Goal: Task Accomplishment & Management: Complete application form

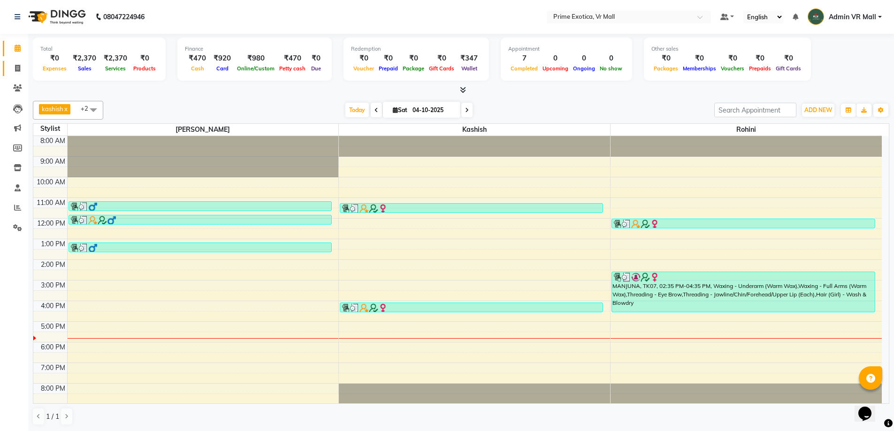
click at [11, 59] on li "Invoice" at bounding box center [14, 69] width 28 height 20
click at [13, 66] on span at bounding box center [17, 68] width 16 height 11
select select "service"
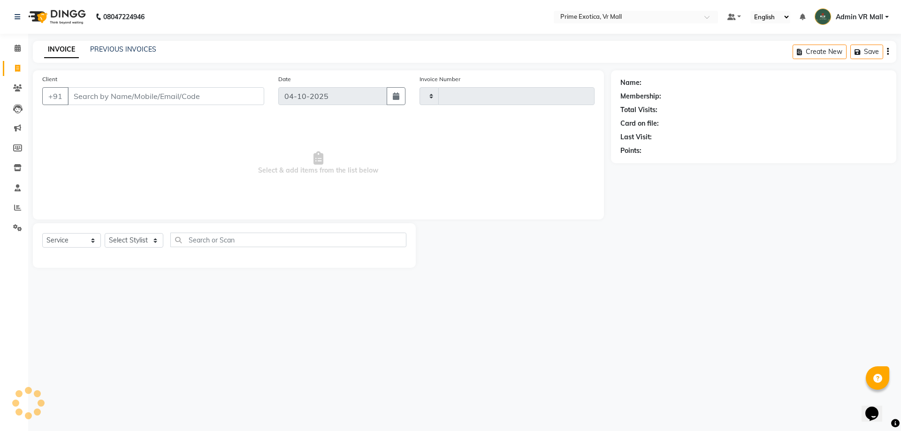
type input "1971"
select select "6077"
click at [125, 92] on input "Client" at bounding box center [166, 96] width 197 height 18
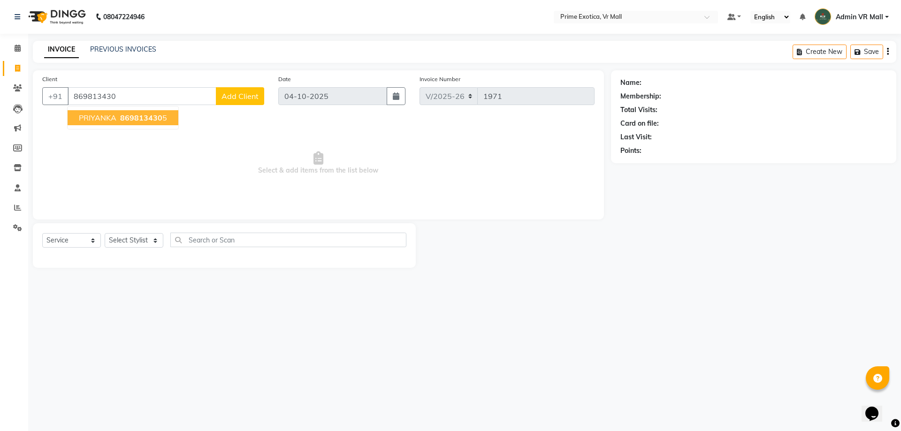
click at [138, 109] on ngb-typeahead-window "PRIYANKA 869813430 5" at bounding box center [123, 117] width 112 height 23
click at [142, 122] on button "PRIYANKA 869813430 5" at bounding box center [123, 117] width 111 height 15
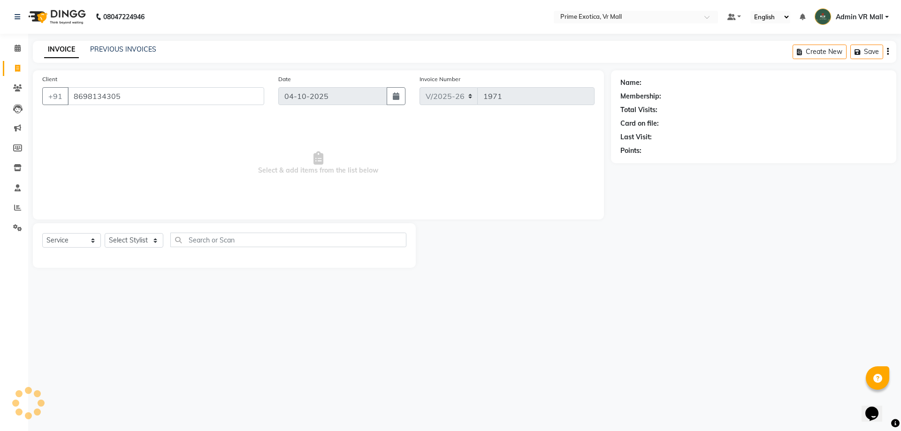
type input "8698134305"
click at [145, 241] on select "Select Stylist [PERSON_NAME] Admin VR Mall [PERSON_NAME] [PERSON_NAME] Archana …" at bounding box center [134, 240] width 59 height 15
select select "65217"
click at [105, 233] on select "Select Stylist [PERSON_NAME] Admin VR Mall [PERSON_NAME] [PERSON_NAME] Archana …" at bounding box center [134, 240] width 59 height 15
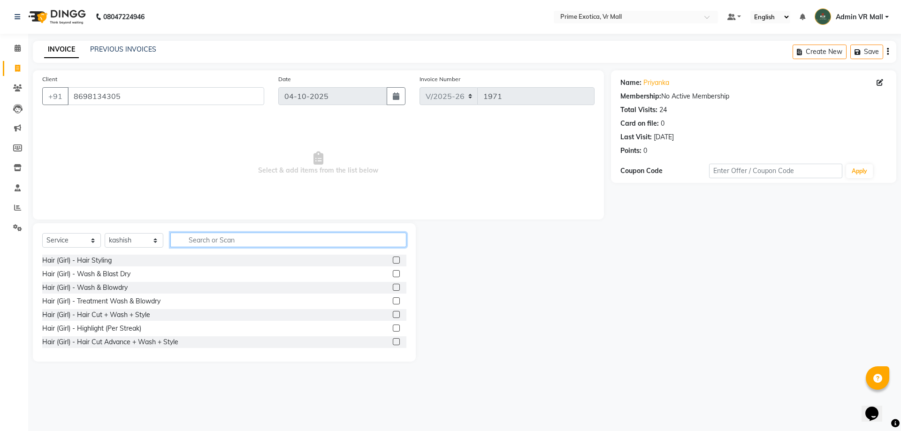
click at [204, 239] on input "text" at bounding box center [288, 240] width 236 height 15
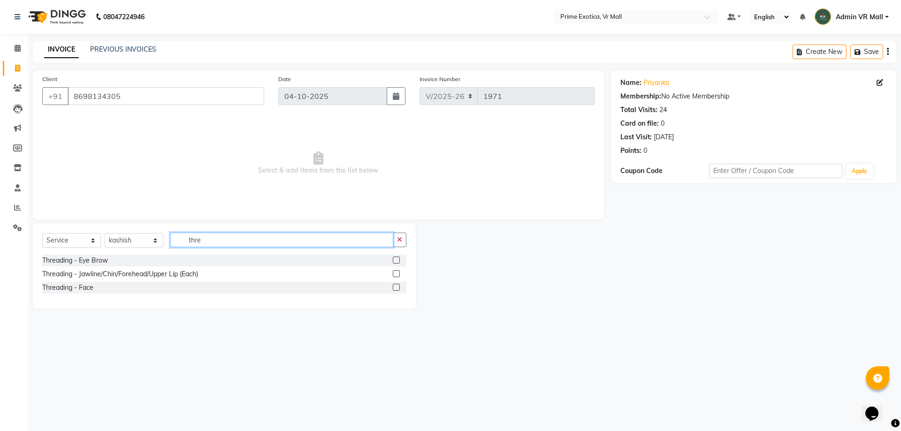
type input "thre"
click at [394, 261] on label at bounding box center [396, 260] width 7 height 7
click at [394, 261] on input "checkbox" at bounding box center [396, 261] width 6 height 6
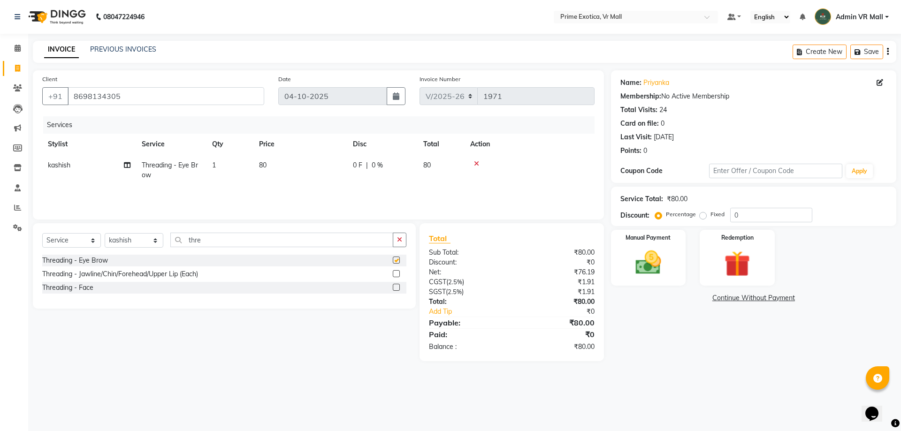
checkbox input "false"
drag, startPoint x: 452, startPoint y: 182, endPoint x: 459, endPoint y: 187, distance: 9.0
click at [454, 183] on td "80" at bounding box center [441, 170] width 47 height 31
select select "65217"
click at [644, 260] on img at bounding box center [648, 262] width 44 height 31
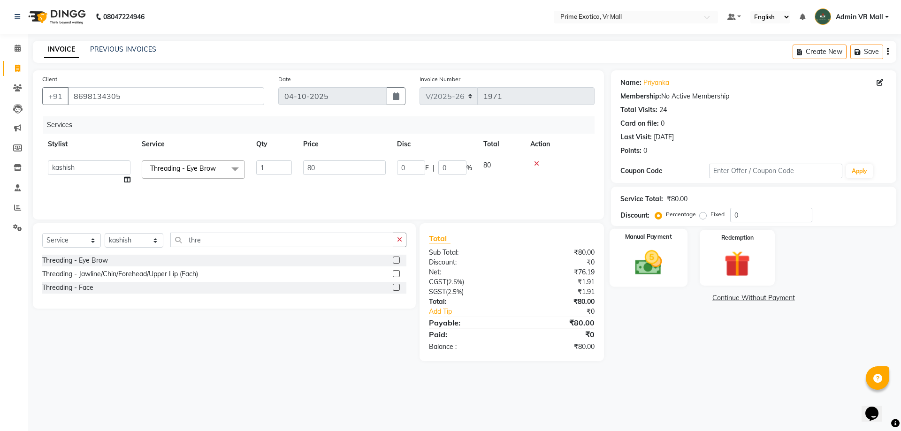
click at [644, 260] on img at bounding box center [648, 262] width 44 height 31
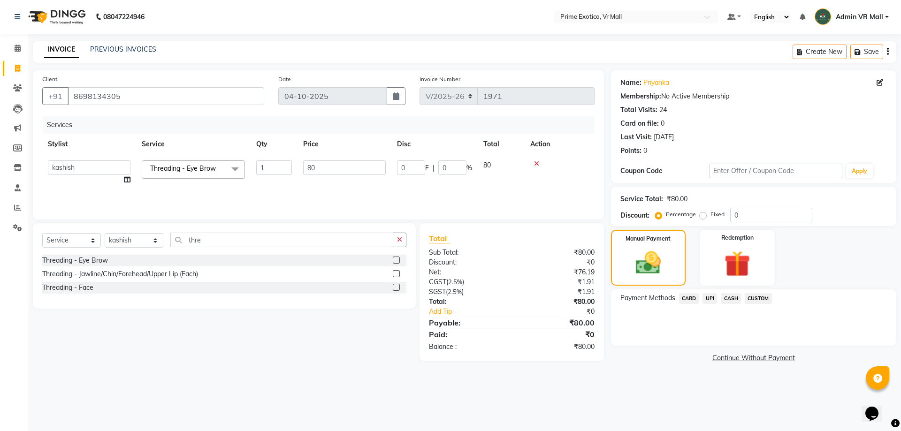
click at [712, 297] on span "UPI" at bounding box center [709, 298] width 15 height 11
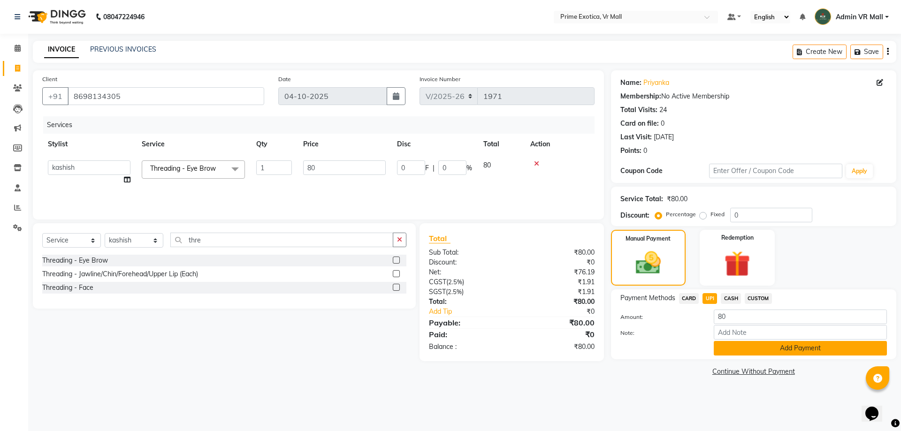
click at [793, 352] on button "Add Payment" at bounding box center [800, 348] width 173 height 15
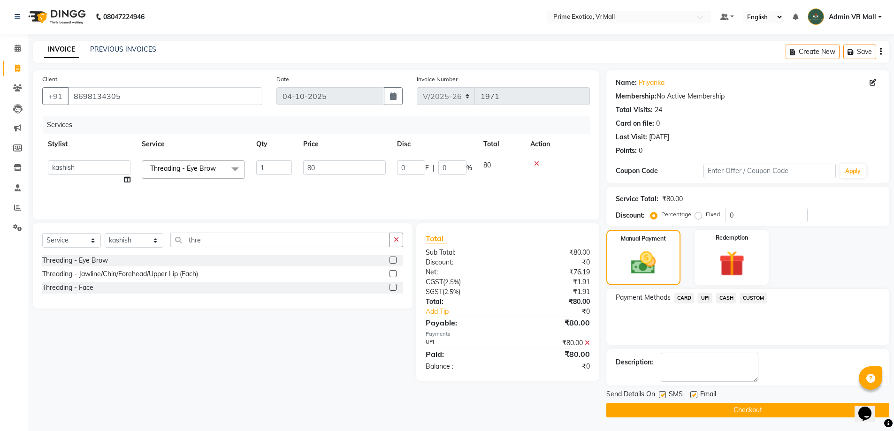
click at [796, 407] on button "Checkout" at bounding box center [747, 410] width 283 height 15
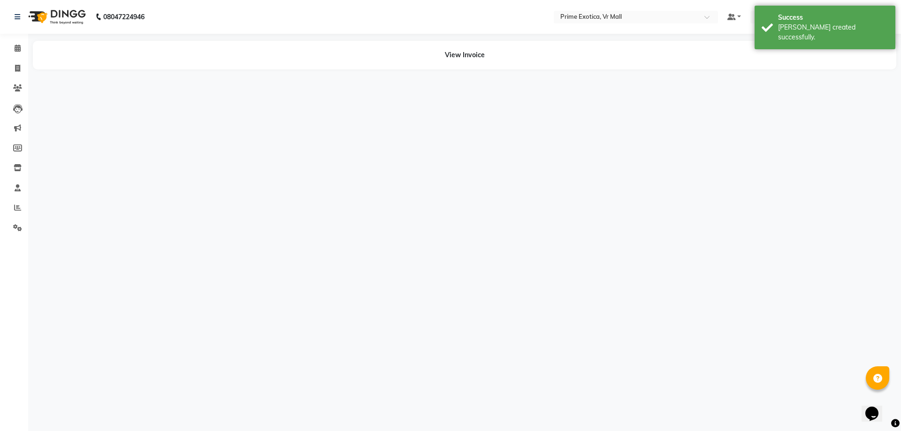
click at [17, 36] on div "Calendar Invoice Clients Leads Marketing Members Inventory Staff Reports Settin…" at bounding box center [63, 222] width 127 height 390
click at [17, 38] on div "Calendar Invoice Clients Leads Marketing Members Inventory Staff Reports Settin…" at bounding box center [63, 222] width 127 height 390
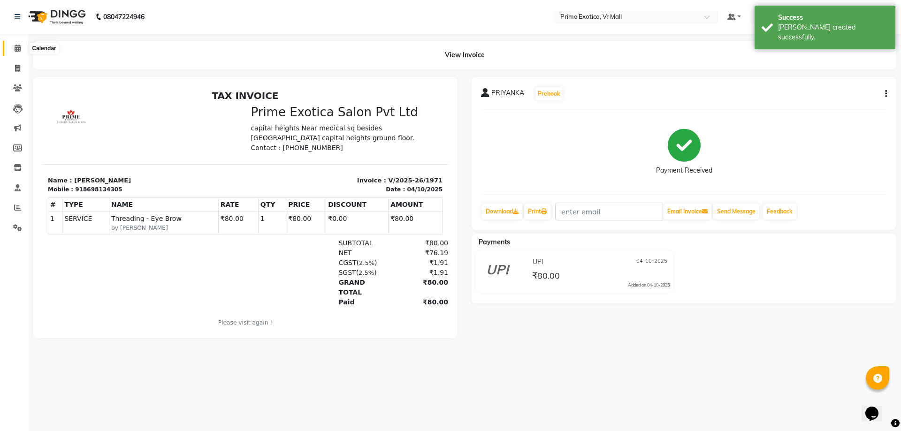
click at [24, 50] on span at bounding box center [17, 48] width 16 height 11
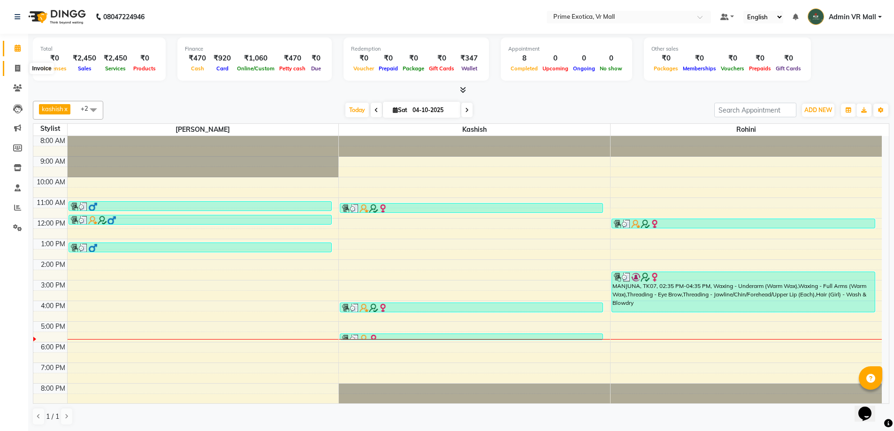
drag, startPoint x: 15, startPoint y: 67, endPoint x: 31, endPoint y: 76, distance: 17.7
click at [16, 66] on icon at bounding box center [17, 68] width 5 height 7
select select "service"
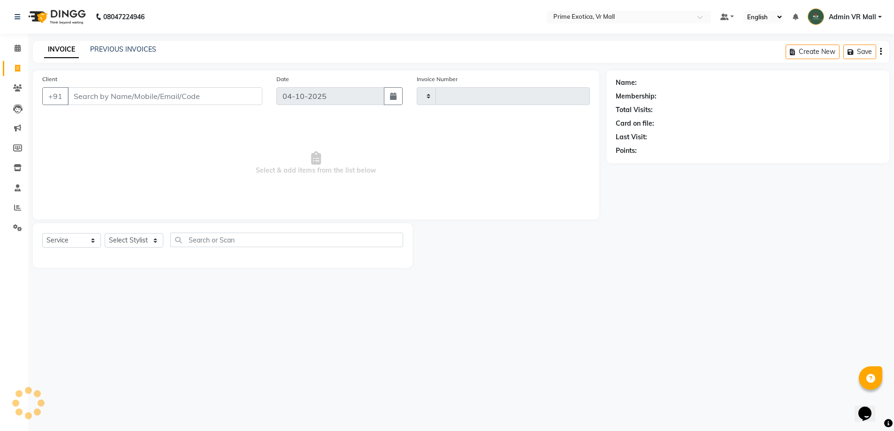
type input "1972"
select select "6077"
drag, startPoint x: 140, startPoint y: 232, endPoint x: 136, endPoint y: 242, distance: 10.1
click at [141, 233] on div "Select Service Product Membership Package Voucher Prepaid Gift Card Select Styl…" at bounding box center [224, 244] width 364 height 22
click at [135, 245] on select "Select Stylist [PERSON_NAME] Admin VR Mall [PERSON_NAME] [PERSON_NAME] Archana …" at bounding box center [134, 240] width 59 height 15
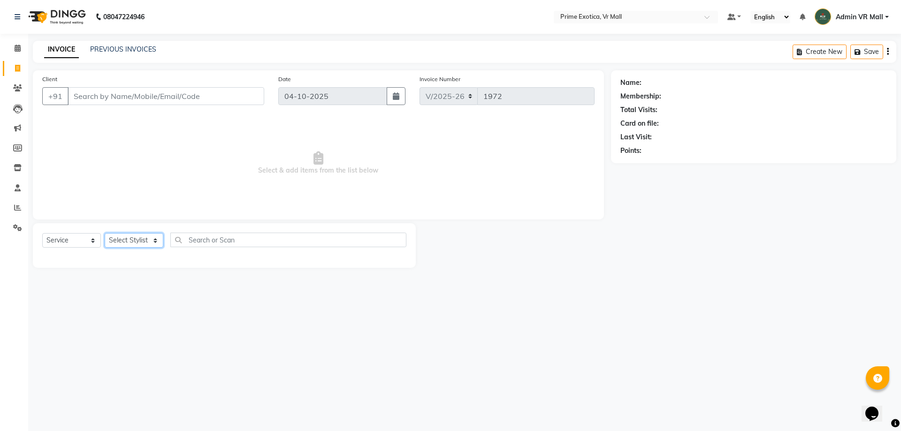
select select "62441"
click at [105, 233] on select "Select Stylist [PERSON_NAME] Admin VR Mall [PERSON_NAME] [PERSON_NAME] Archana …" at bounding box center [134, 240] width 59 height 15
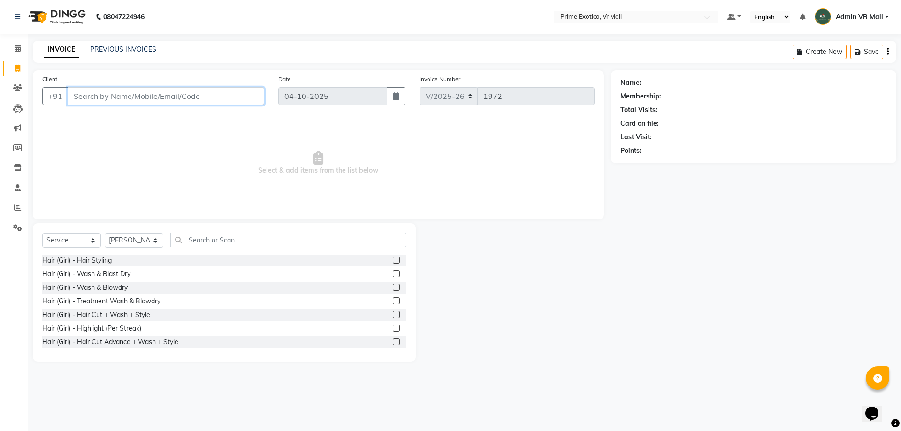
click at [163, 92] on input "Client" at bounding box center [166, 96] width 197 height 18
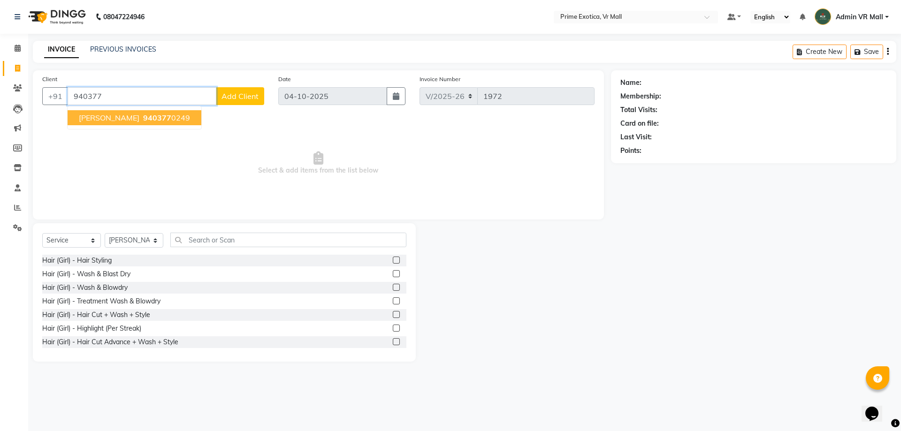
click at [149, 120] on ngb-highlight "940377 0249" at bounding box center [165, 117] width 49 height 9
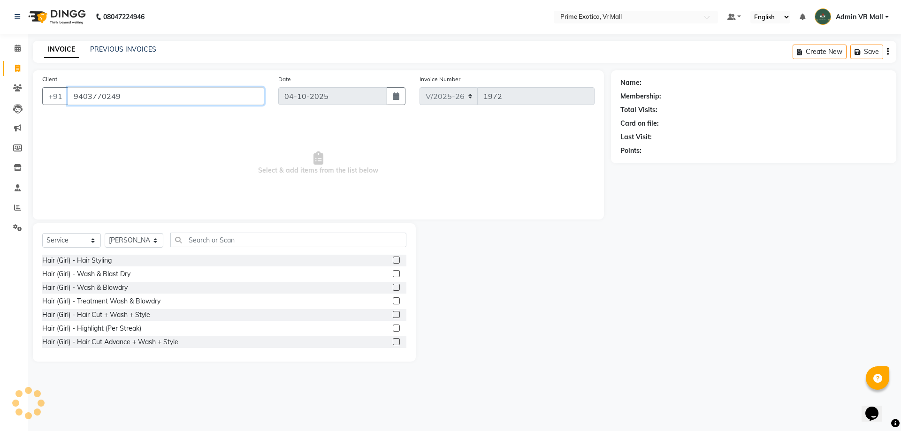
type input "9403770249"
select select "1: Object"
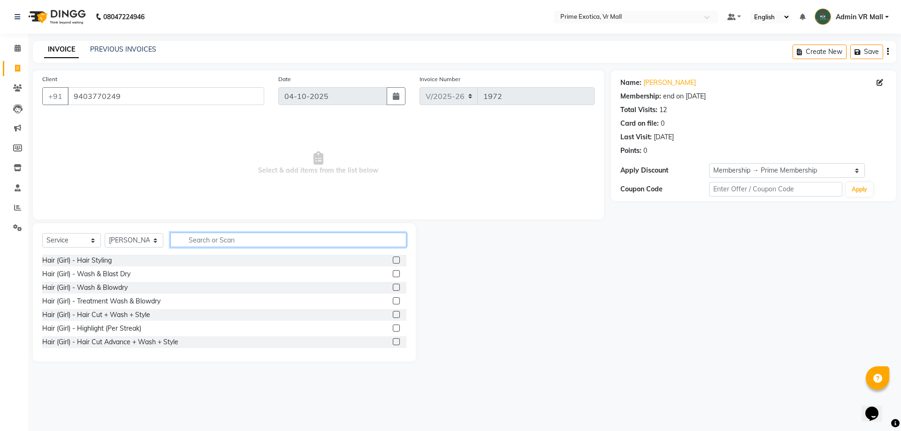
click at [229, 234] on input "text" at bounding box center [288, 240] width 236 height 15
type input "cut"
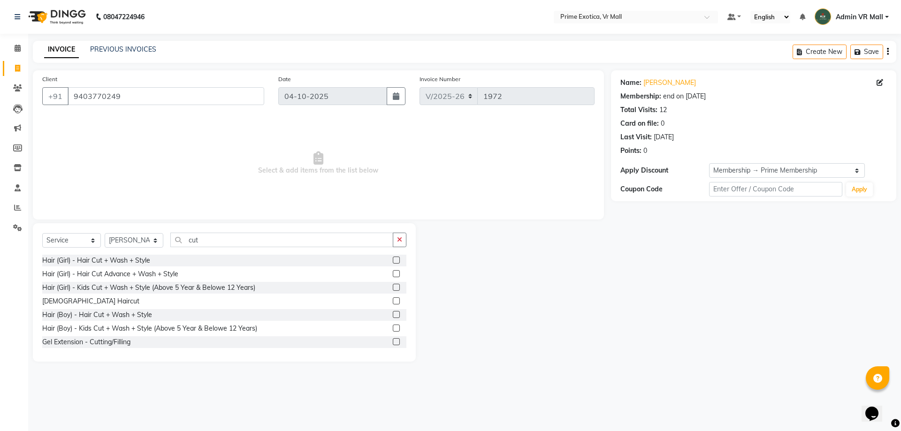
click at [393, 314] on label at bounding box center [396, 314] width 7 height 7
click at [393, 314] on input "checkbox" at bounding box center [396, 315] width 6 height 6
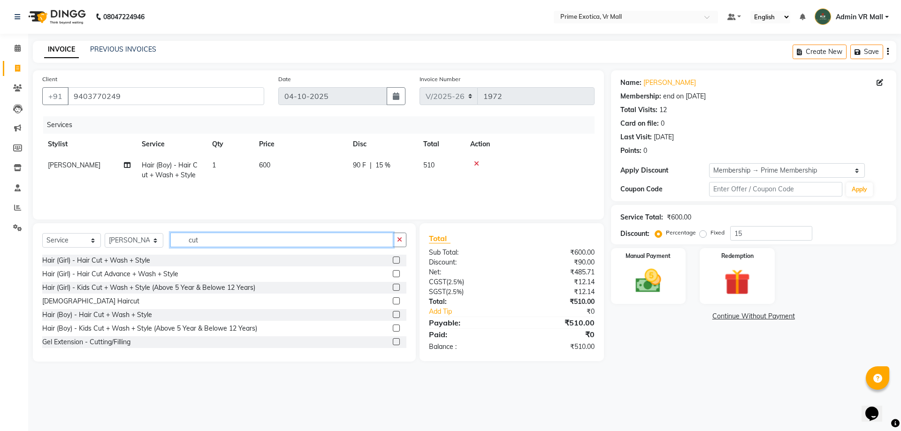
checkbox input "false"
click at [281, 244] on input "cut" at bounding box center [281, 240] width 223 height 15
type input "c"
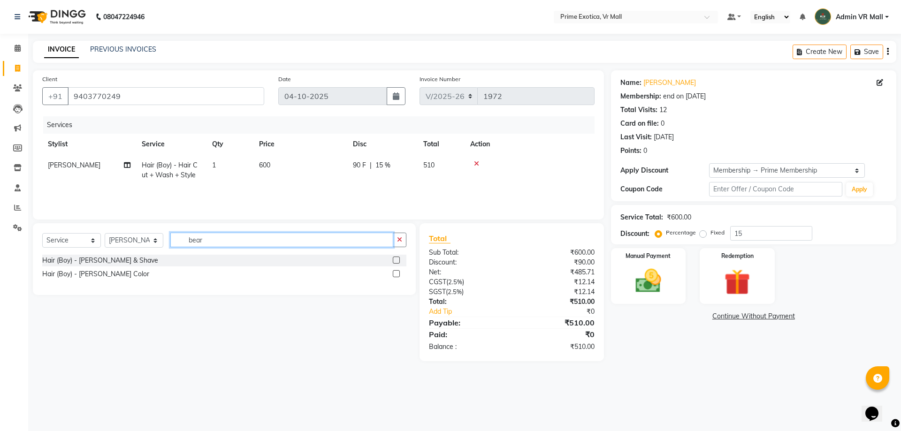
type input "bear"
click at [399, 259] on label at bounding box center [396, 260] width 7 height 7
click at [399, 259] on input "checkbox" at bounding box center [396, 261] width 6 height 6
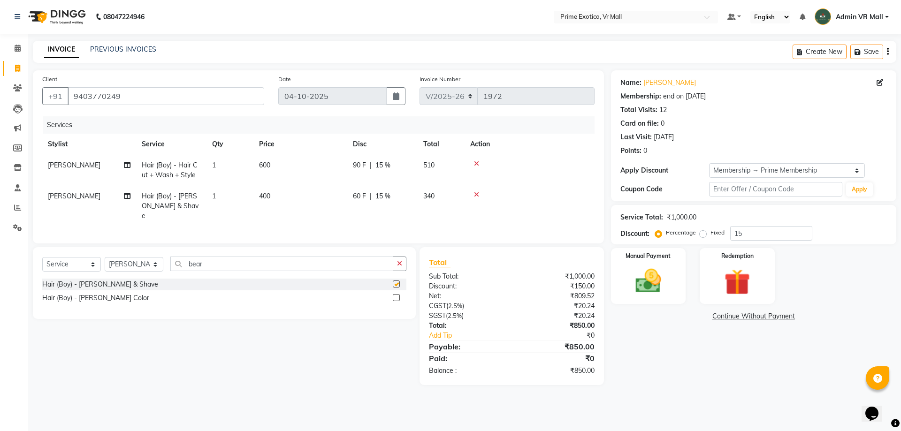
click at [329, 193] on td "400" at bounding box center [300, 206] width 94 height 41
checkbox input "false"
select select "62441"
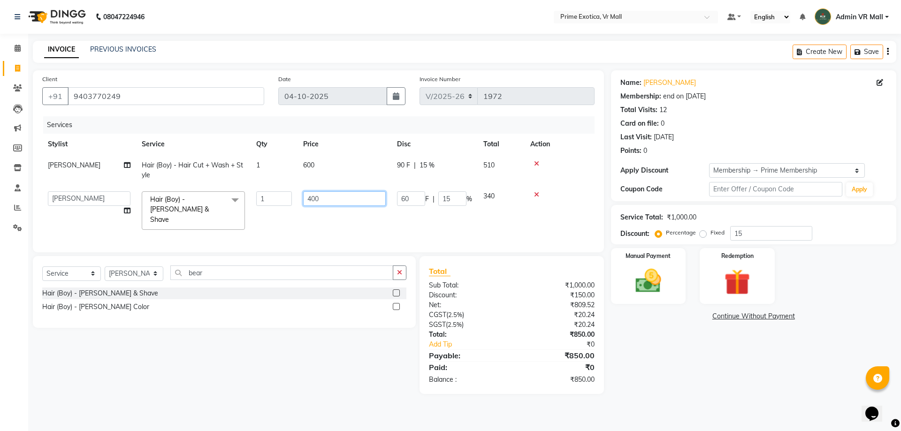
click at [342, 192] on input "400" at bounding box center [344, 198] width 83 height 15
type input "4"
type input "200"
click at [343, 173] on td "600" at bounding box center [344, 170] width 94 height 31
select select "62441"
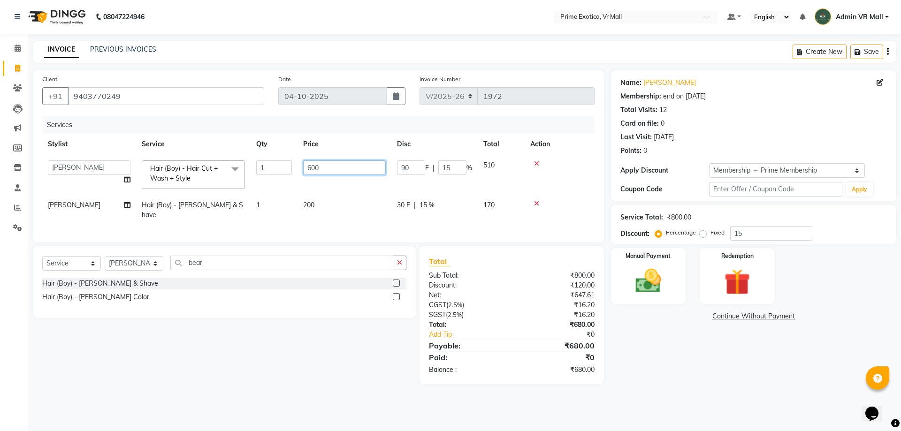
click at [357, 165] on input "600" at bounding box center [344, 167] width 83 height 15
type input "6"
type input "600"
click at [566, 177] on td at bounding box center [560, 175] width 70 height 40
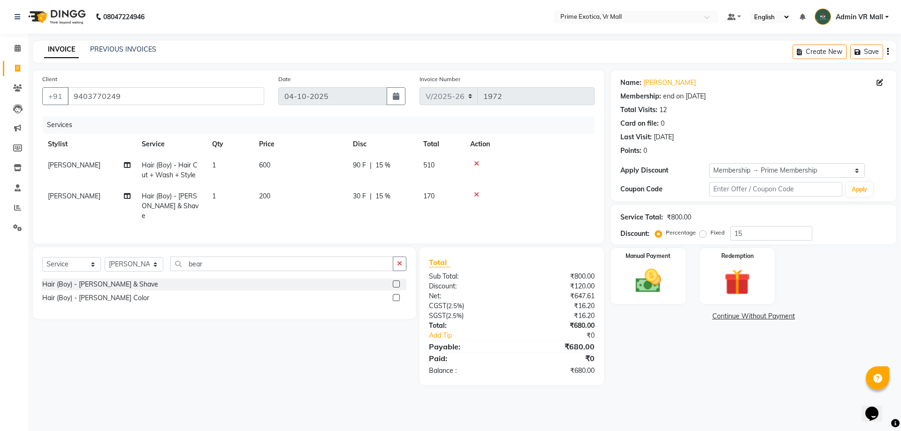
click at [299, 162] on td "600" at bounding box center [300, 170] width 94 height 31
select select "62441"
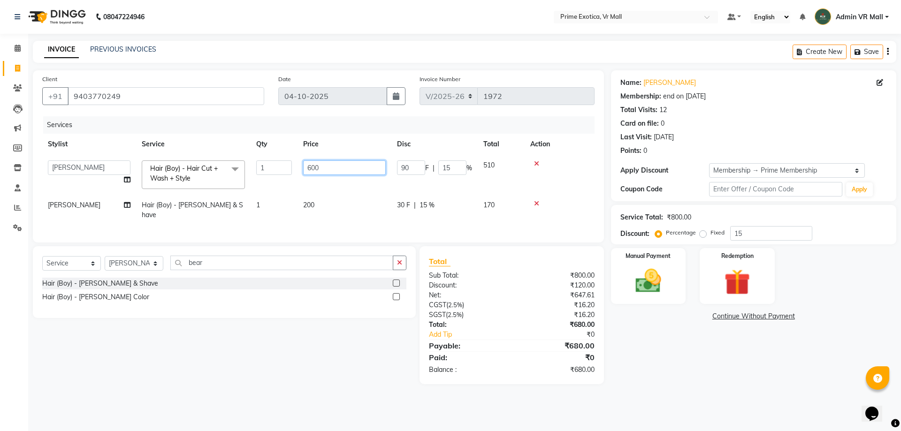
click at [354, 168] on input "600" at bounding box center [344, 167] width 83 height 15
type input "6"
type input "300"
click at [578, 188] on tbody "[PERSON_NAME] Admin VR Mall AKSHAY [PERSON_NAME] [PERSON_NAME] Archana [PERSON_…" at bounding box center [318, 190] width 552 height 71
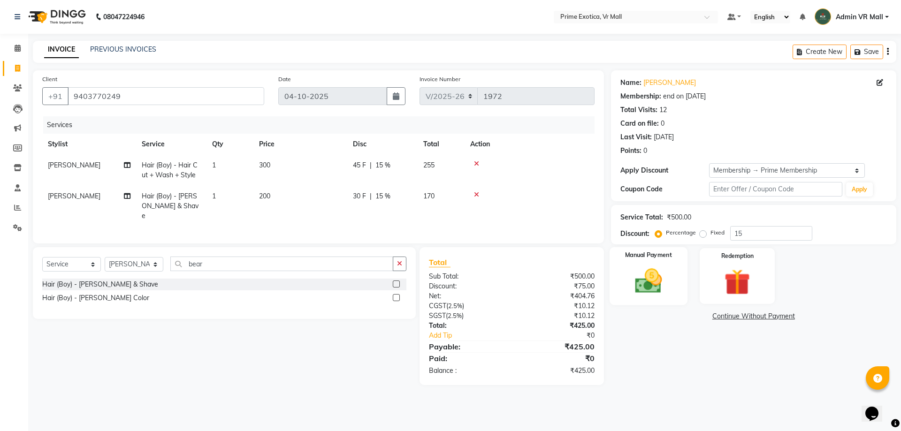
click at [664, 272] on img at bounding box center [648, 281] width 44 height 31
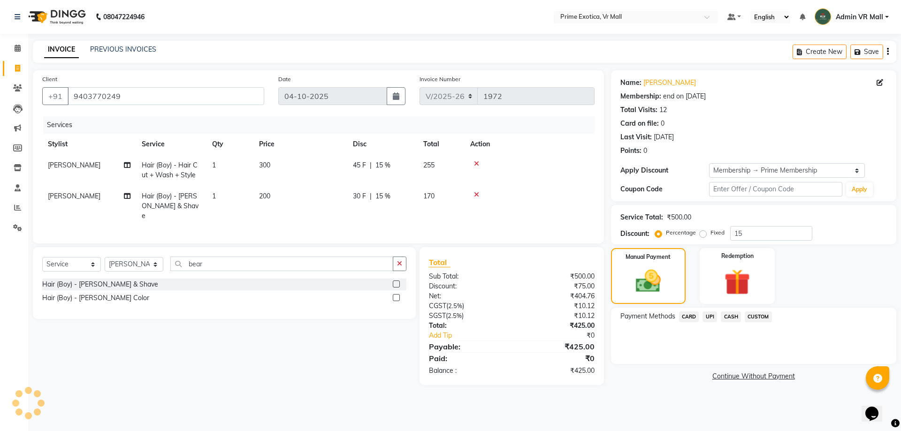
click at [712, 319] on span "UPI" at bounding box center [709, 317] width 15 height 11
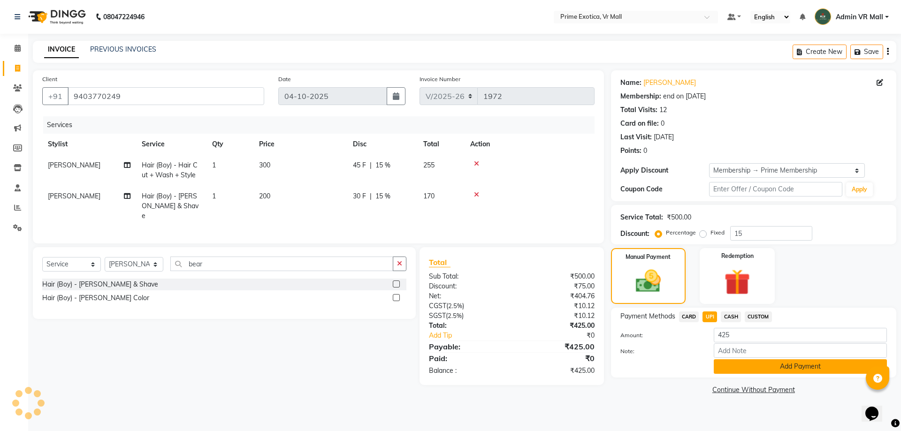
drag, startPoint x: 746, startPoint y: 376, endPoint x: 744, endPoint y: 368, distance: 8.2
click at [746, 374] on div "Payment Methods CARD UPI CASH CUSTOM Amount: 425 Note: Add Payment" at bounding box center [753, 343] width 285 height 70
click at [745, 368] on button "Add Payment" at bounding box center [800, 366] width 173 height 15
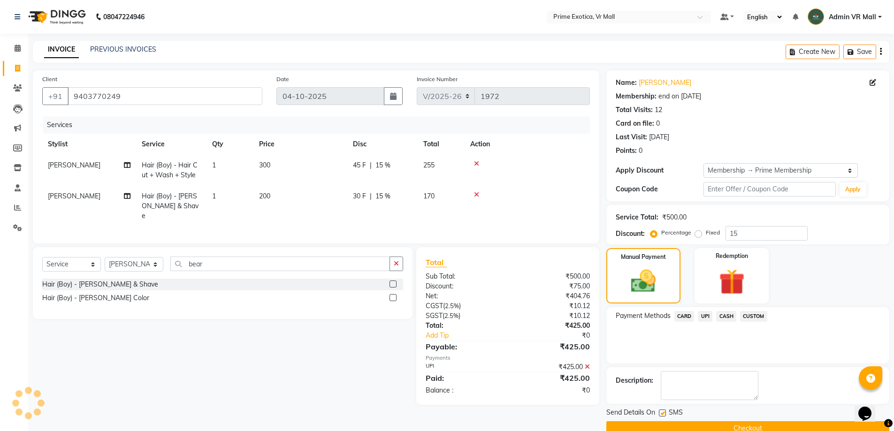
click at [778, 424] on button "Checkout" at bounding box center [747, 428] width 283 height 15
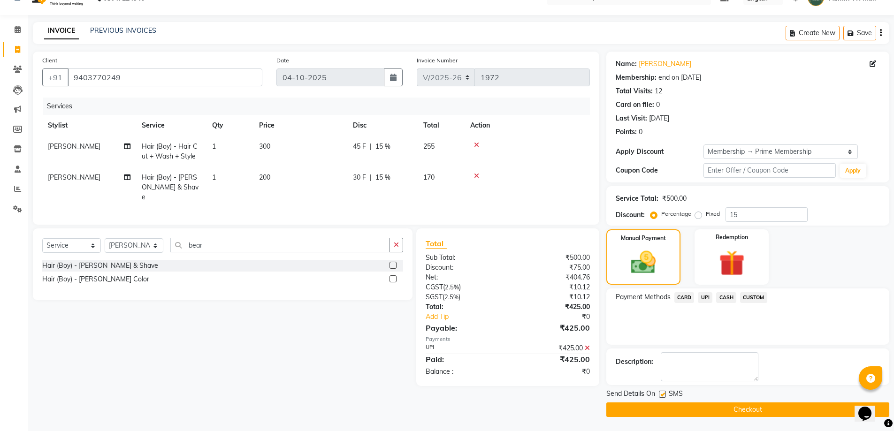
click at [735, 405] on button "Checkout" at bounding box center [747, 410] width 283 height 15
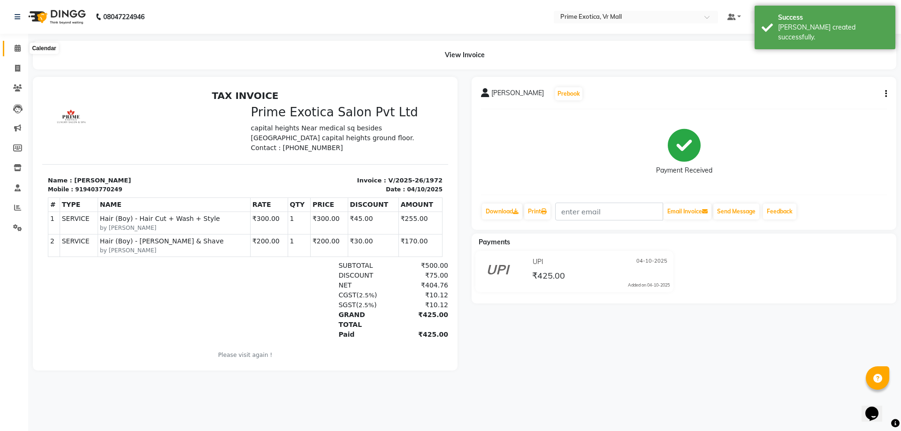
click at [11, 49] on span at bounding box center [17, 48] width 16 height 11
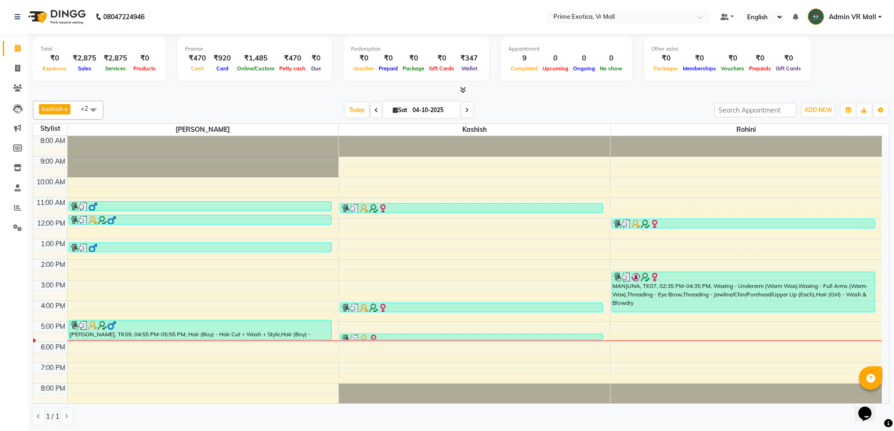
scroll to position [0, 0]
click at [11, 198] on li "Reports" at bounding box center [14, 208] width 28 height 20
click at [15, 212] on span at bounding box center [17, 207] width 16 height 11
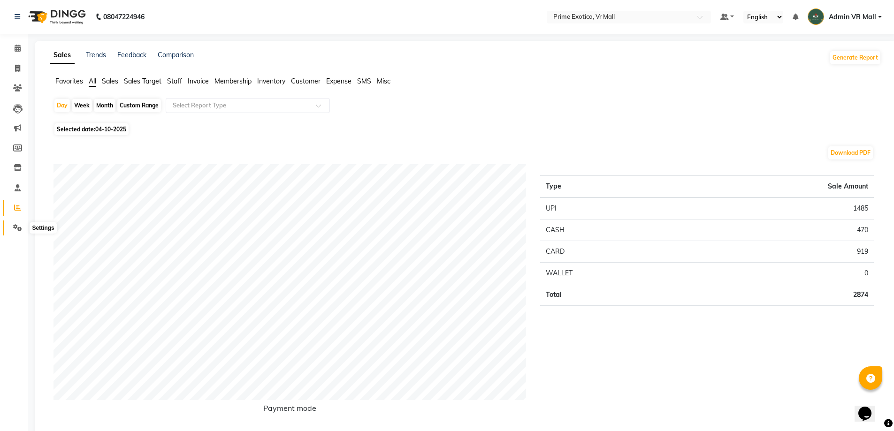
click at [19, 229] on icon at bounding box center [17, 227] width 9 height 7
click at [17, 229] on icon at bounding box center [17, 227] width 9 height 7
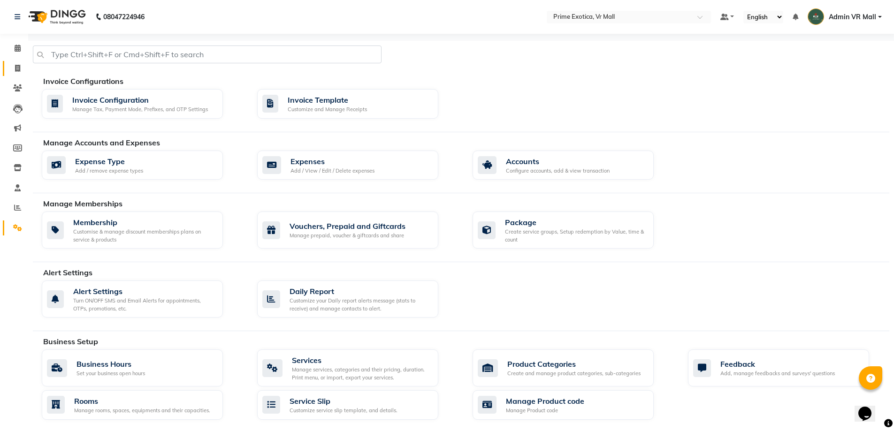
click at [8, 61] on link "Invoice" at bounding box center [14, 68] width 23 height 15
select select "service"
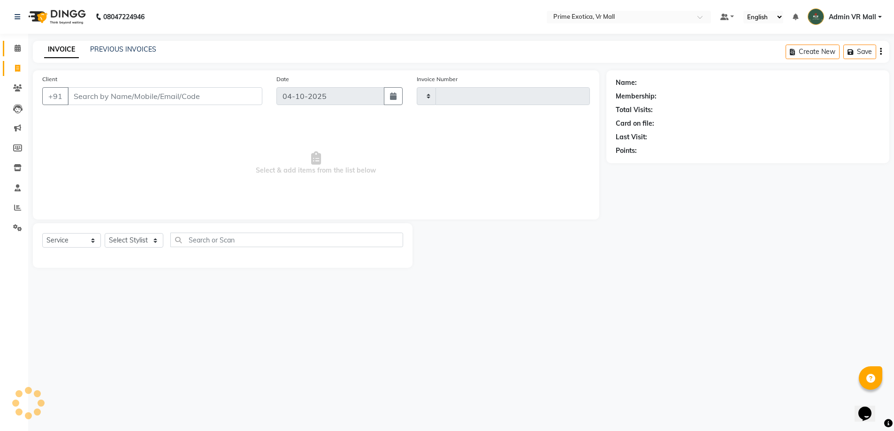
type input "1973"
select select "6077"
click at [11, 44] on span at bounding box center [17, 48] width 16 height 11
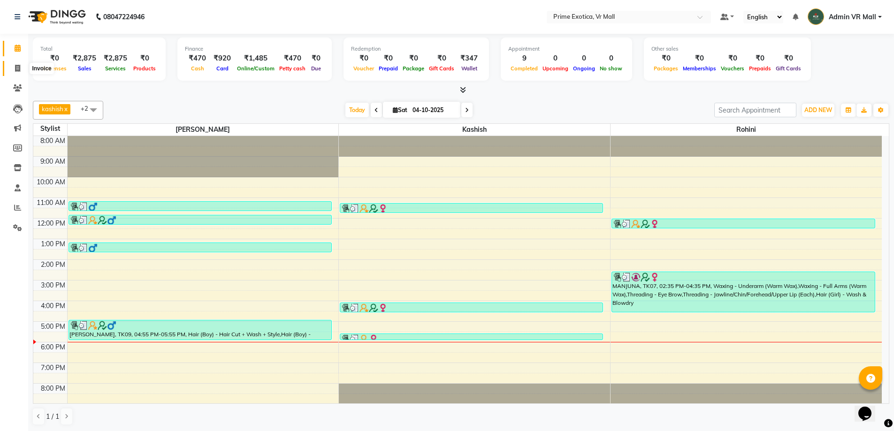
click at [11, 68] on span at bounding box center [17, 68] width 16 height 11
select select "service"
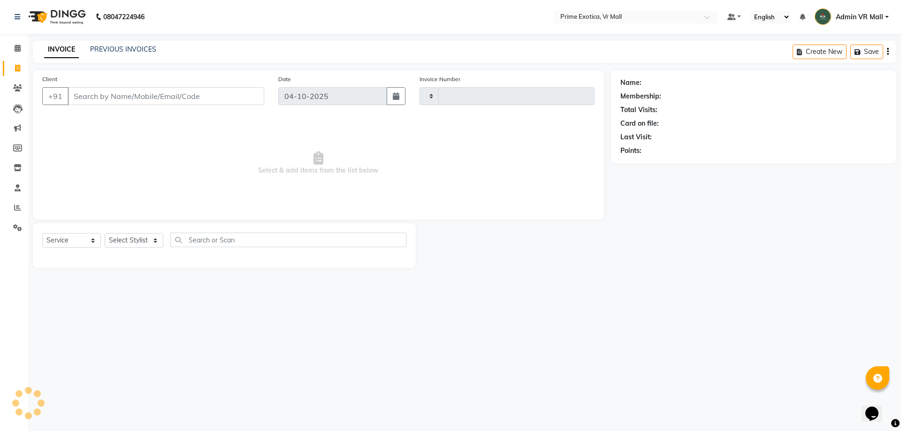
type input "1973"
select select "6077"
click at [168, 99] on input "Client" at bounding box center [166, 96] width 197 height 18
click at [101, 93] on input "Client" at bounding box center [166, 96] width 197 height 18
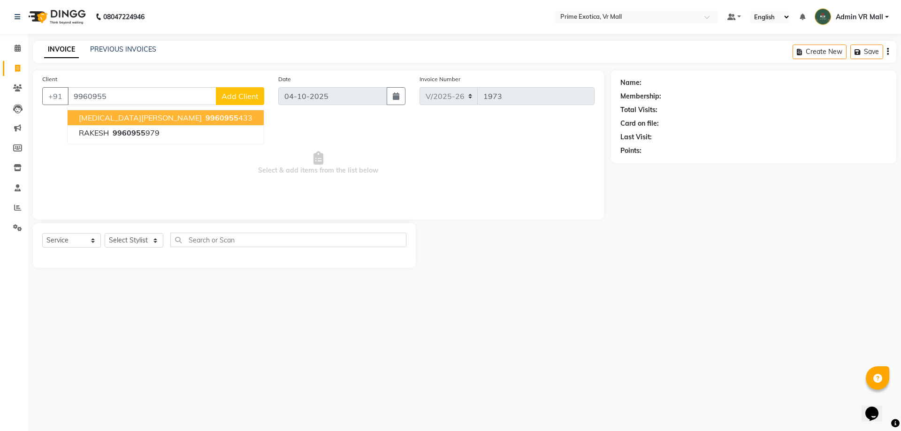
click at [206, 117] on span "9960955" at bounding box center [222, 117] width 33 height 9
type input "9960955433"
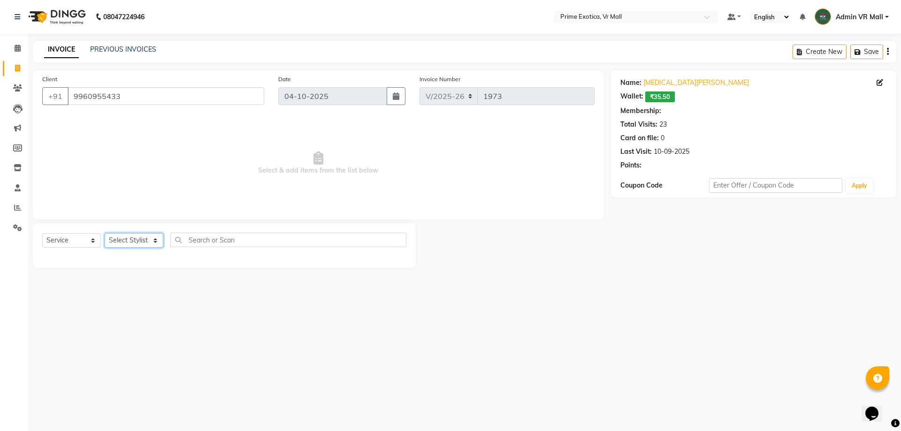
click at [141, 248] on select "Select Stylist [PERSON_NAME] Admin VR Mall [PERSON_NAME] [PERSON_NAME] Archana …" at bounding box center [134, 240] width 59 height 15
select select "1: Object"
select select "69613"
click at [105, 233] on select "Select Stylist [PERSON_NAME] Admin VR Mall [PERSON_NAME] [PERSON_NAME] Archana …" at bounding box center [134, 240] width 59 height 15
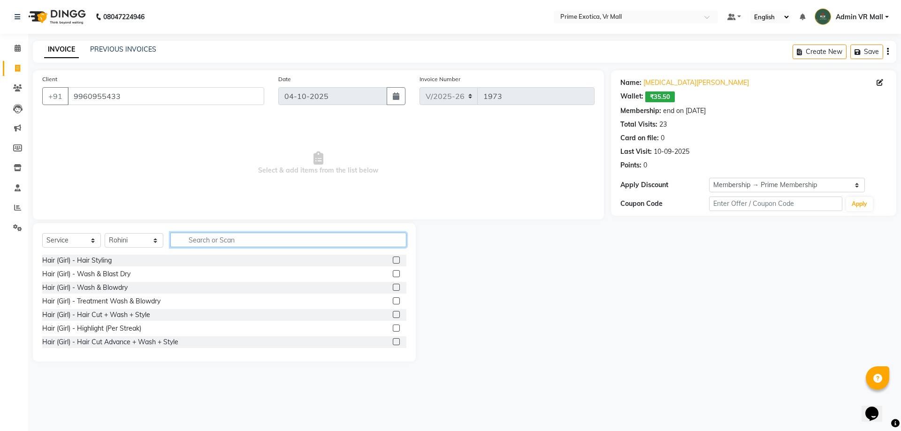
click at [266, 234] on input "text" at bounding box center [288, 240] width 236 height 15
click at [393, 287] on label at bounding box center [396, 287] width 7 height 7
click at [393, 287] on input "checkbox" at bounding box center [396, 288] width 6 height 6
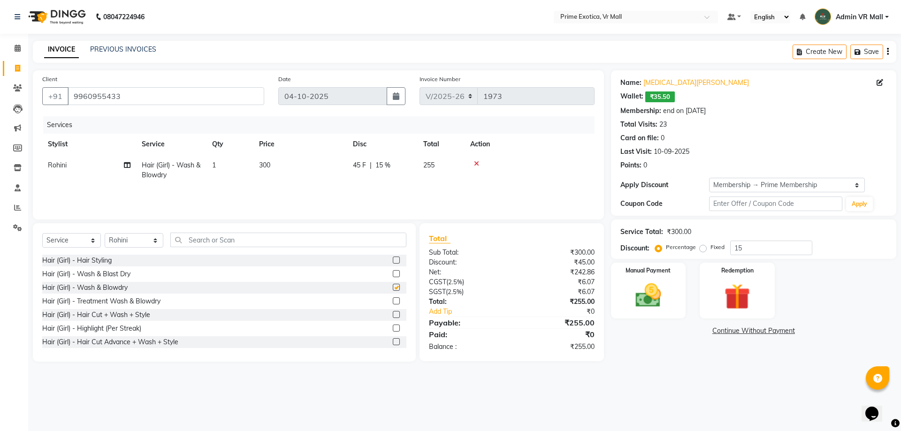
checkbox input "false"
click at [326, 184] on td "300" at bounding box center [300, 170] width 94 height 31
select select "69613"
click at [734, 402] on div "08047224946 Select Location × Prime Exotica, Vr Mall Default Panel My Panel Eng…" at bounding box center [450, 215] width 901 height 431
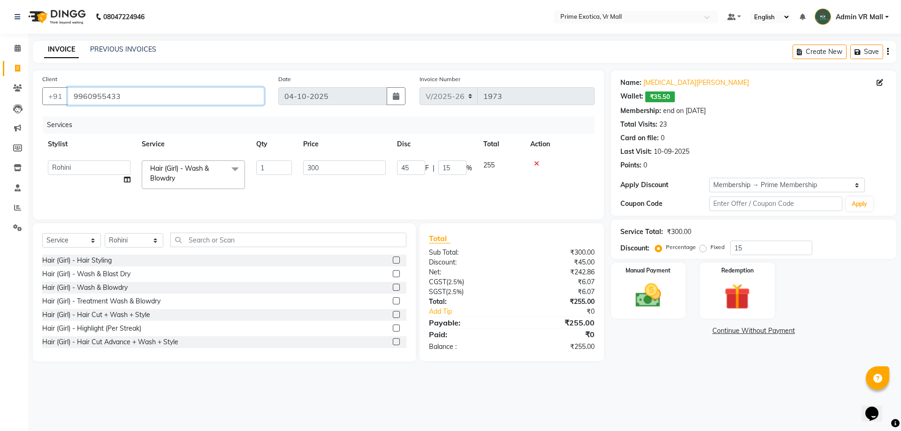
click at [149, 95] on input "9960955433" at bounding box center [166, 96] width 197 height 18
click at [580, 147] on th "Action" at bounding box center [560, 144] width 70 height 21
click at [765, 165] on div "Points: 0" at bounding box center [753, 165] width 267 height 10
click at [723, 290] on img at bounding box center [737, 296] width 44 height 33
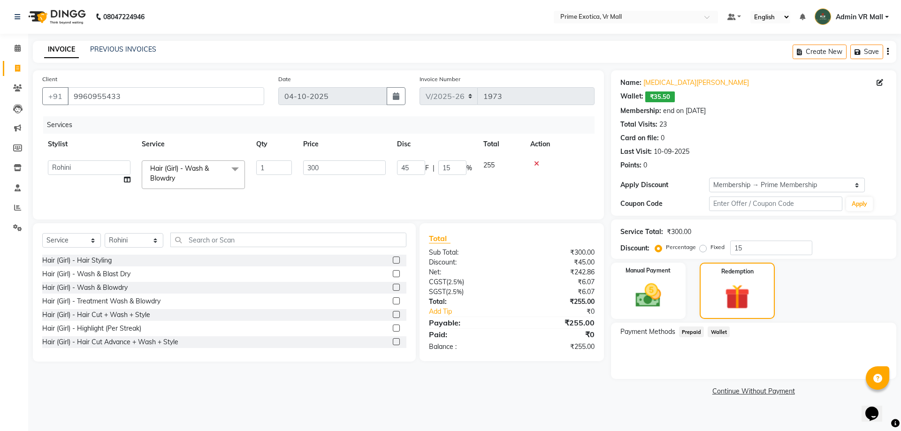
click at [740, 338] on div "Payment Methods Prepaid Wallet" at bounding box center [753, 333] width 267 height 13
click at [725, 330] on span "Wallet" at bounding box center [719, 332] width 22 height 11
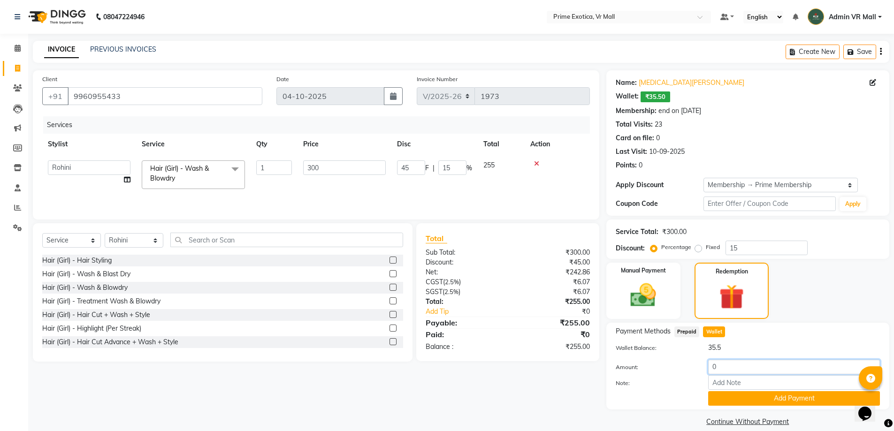
click at [745, 363] on input "0" at bounding box center [794, 367] width 172 height 15
type input "5"
click at [830, 400] on button "Add Payment" at bounding box center [794, 398] width 172 height 15
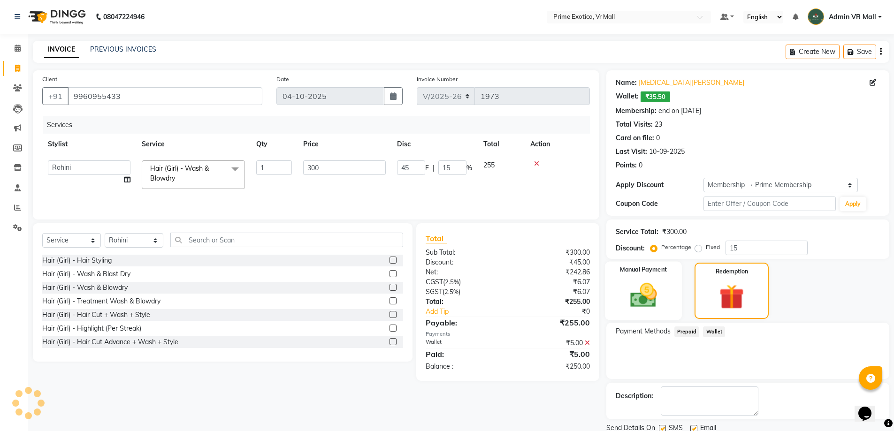
click at [648, 306] on img at bounding box center [643, 295] width 43 height 31
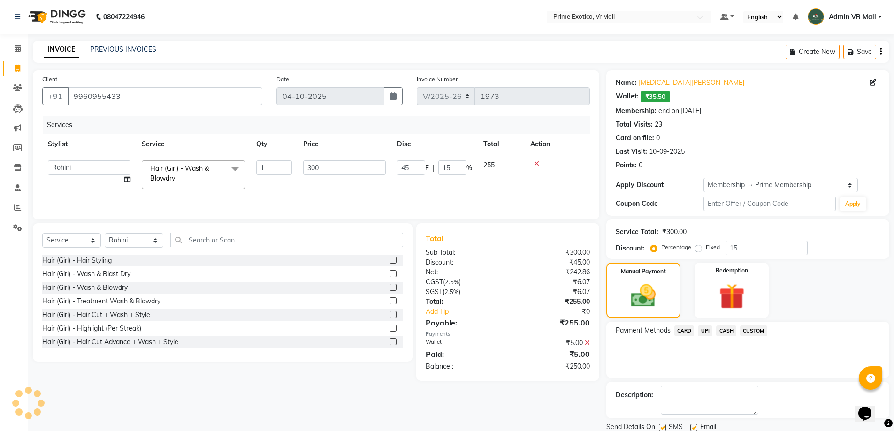
click at [728, 328] on span "CASH" at bounding box center [726, 331] width 20 height 11
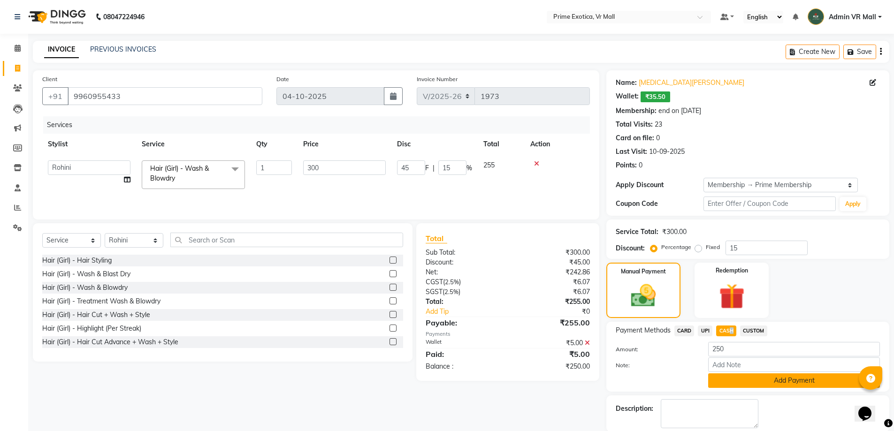
click at [747, 380] on button "Add Payment" at bounding box center [794, 381] width 172 height 15
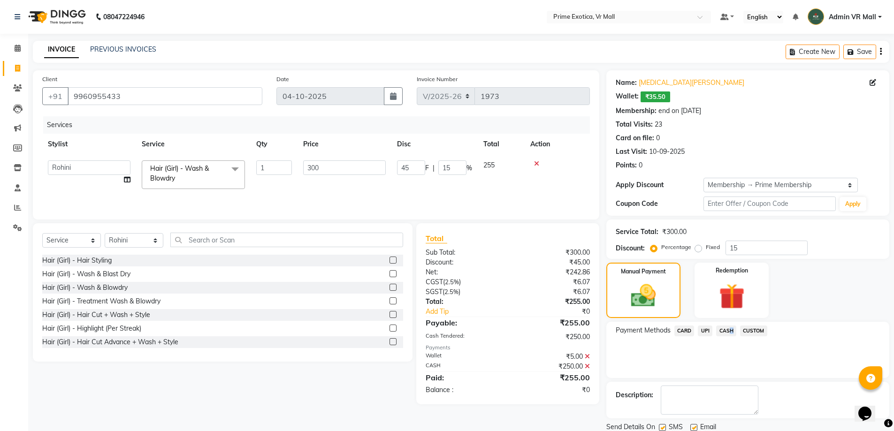
scroll to position [33, 0]
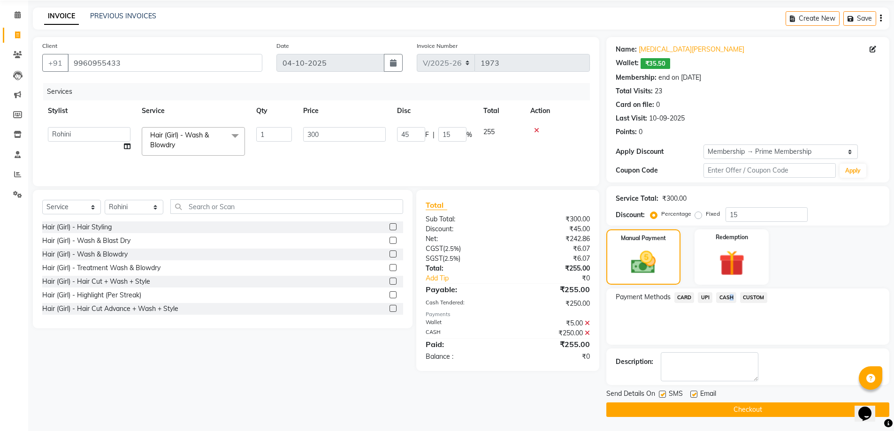
click at [756, 413] on button "Checkout" at bounding box center [747, 410] width 283 height 15
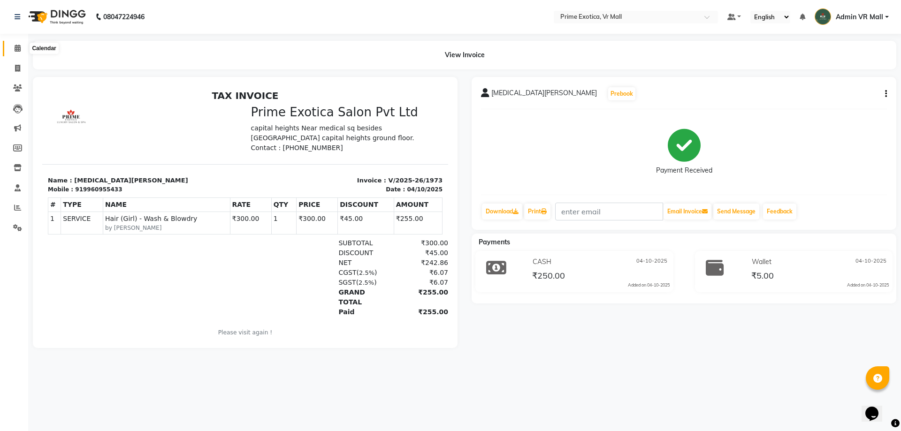
click at [18, 52] on span at bounding box center [17, 48] width 16 height 11
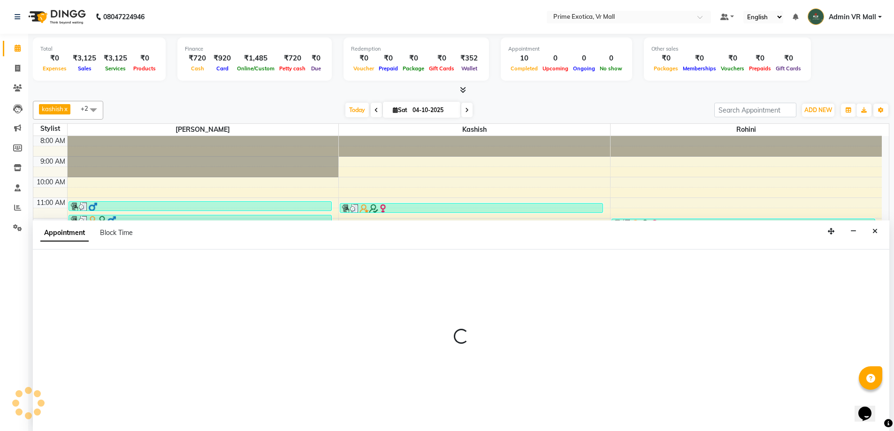
scroll to position [0, 0]
select select "62441"
select select "990"
select select "tentative"
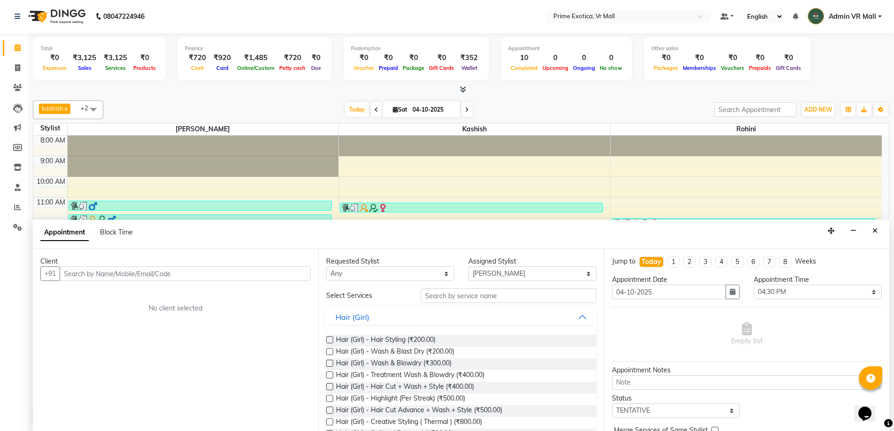
click at [433, 111] on input "04-10-2025" at bounding box center [433, 110] width 47 height 14
select select "10"
select select "2025"
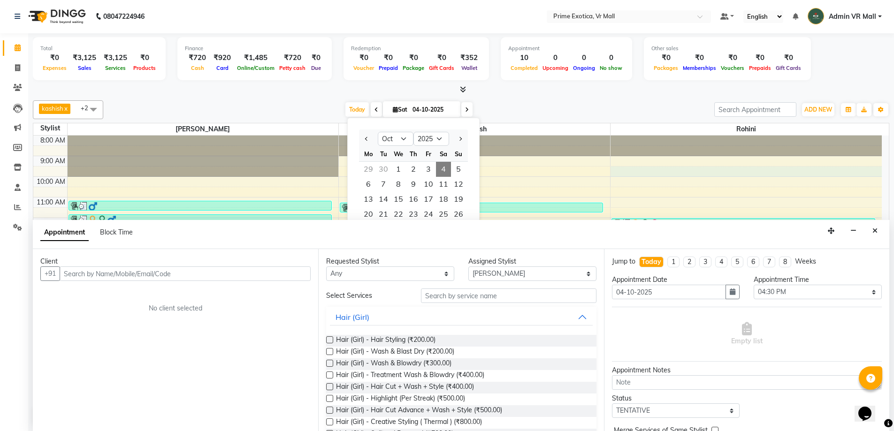
drag, startPoint x: 712, startPoint y: 175, endPoint x: 708, endPoint y: 172, distance: 4.8
click at [708, 172] on div "8:00 AM 9:00 AM 10:00 AM 11:00 AM 12:00 PM 1:00 PM 2:00 PM 3:00 PM 4:00 PM 5:00…" at bounding box center [457, 270] width 848 height 268
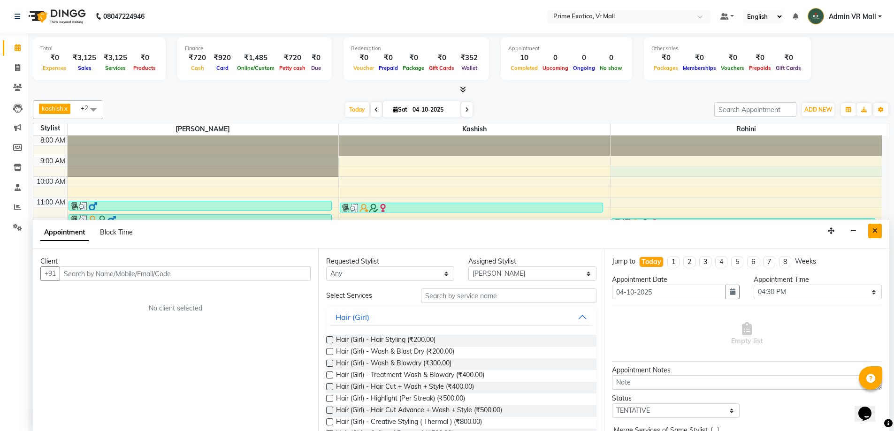
click at [877, 225] on button "Close" at bounding box center [875, 231] width 14 height 15
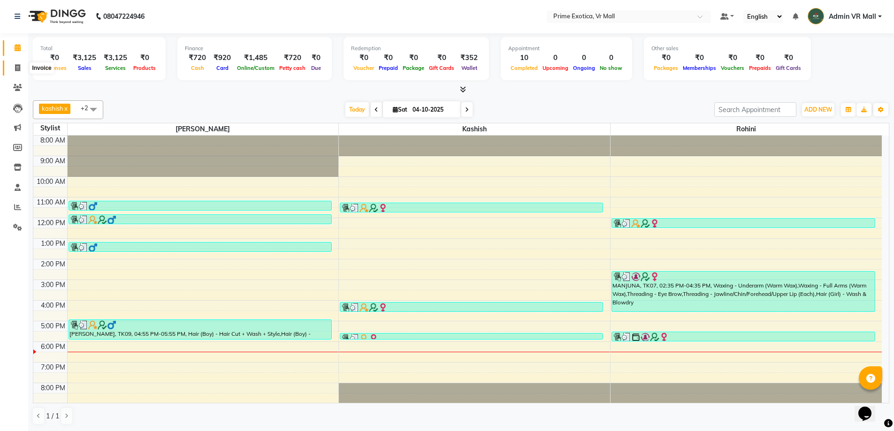
click at [21, 65] on span at bounding box center [17, 68] width 16 height 11
select select "service"
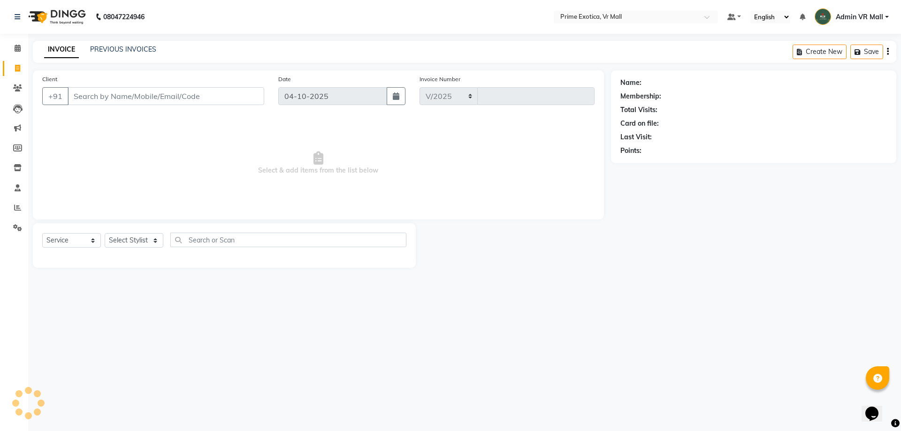
select select "6077"
type input "1974"
click at [97, 100] on input "Client" at bounding box center [166, 96] width 197 height 18
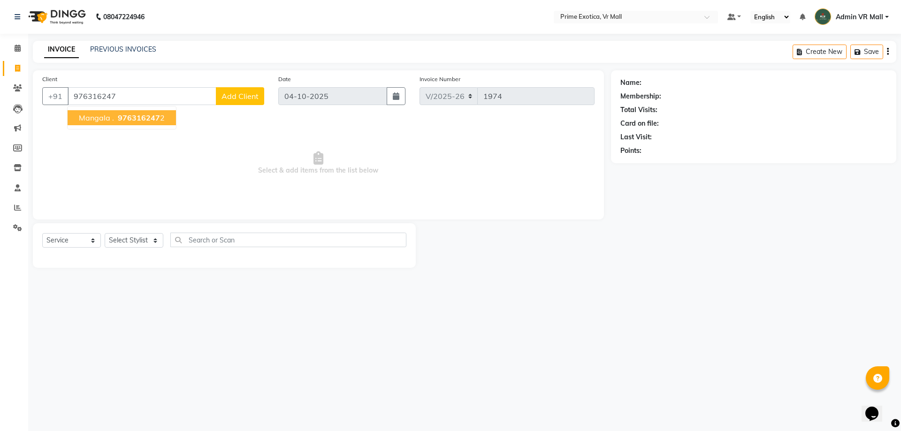
click at [131, 111] on button "mangala . 976316247 2" at bounding box center [122, 117] width 108 height 15
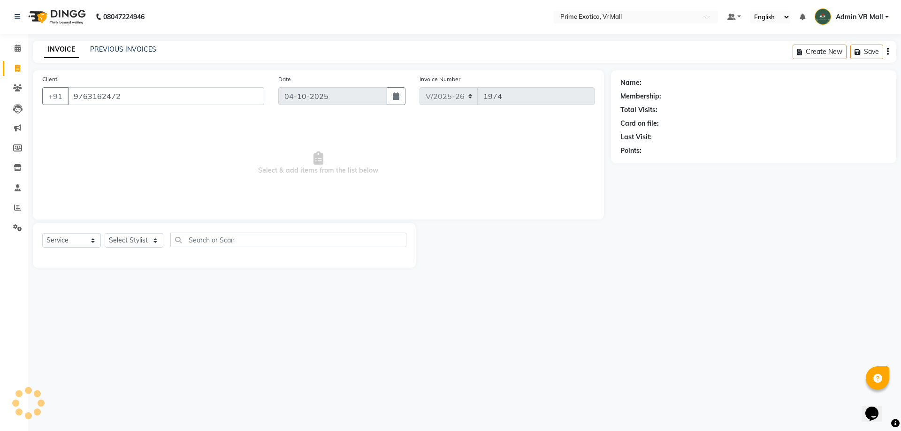
type input "9763162472"
click at [102, 252] on div "Select Service Product Membership Package Voucher Prepaid Gift Card Select Styl…" at bounding box center [224, 244] width 364 height 22
click at [120, 245] on select "Select Stylist [PERSON_NAME] Admin VR Mall [PERSON_NAME] [PERSON_NAME] Archana …" at bounding box center [134, 240] width 59 height 15
select select "62441"
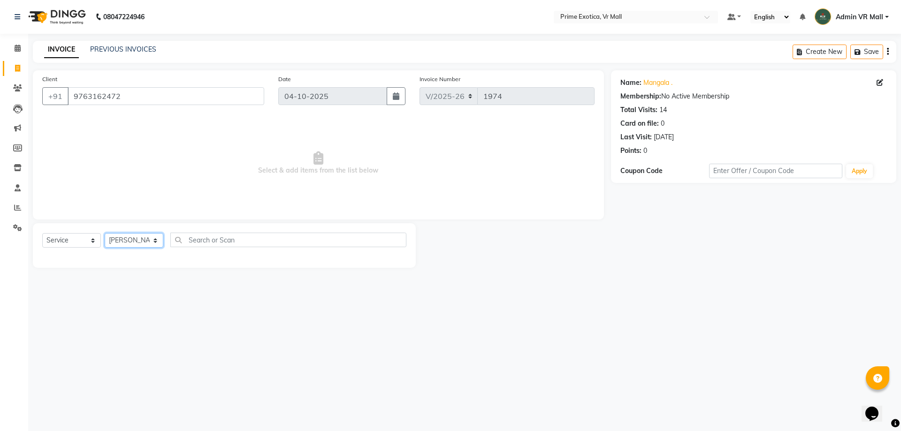
click at [105, 233] on select "Select Stylist [PERSON_NAME] Admin VR Mall [PERSON_NAME] [PERSON_NAME] Archana …" at bounding box center [134, 240] width 59 height 15
click at [133, 255] on div at bounding box center [224, 255] width 364 height 0
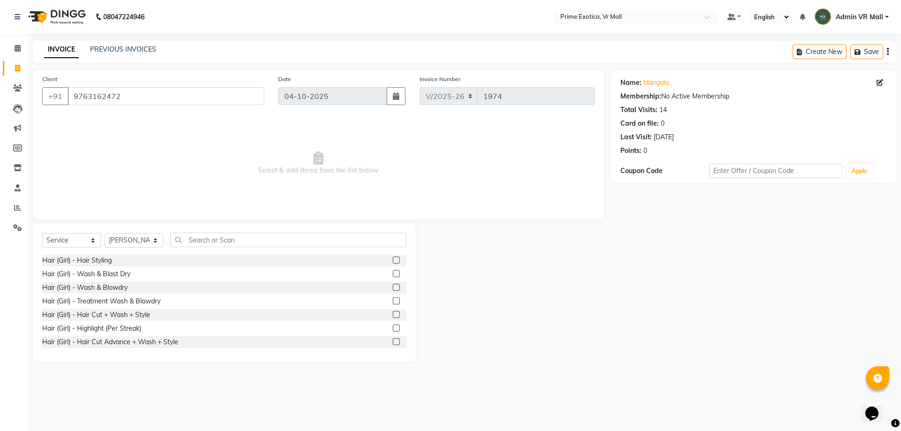
click at [393, 342] on label at bounding box center [396, 341] width 7 height 7
click at [393, 342] on input "checkbox" at bounding box center [396, 342] width 6 height 6
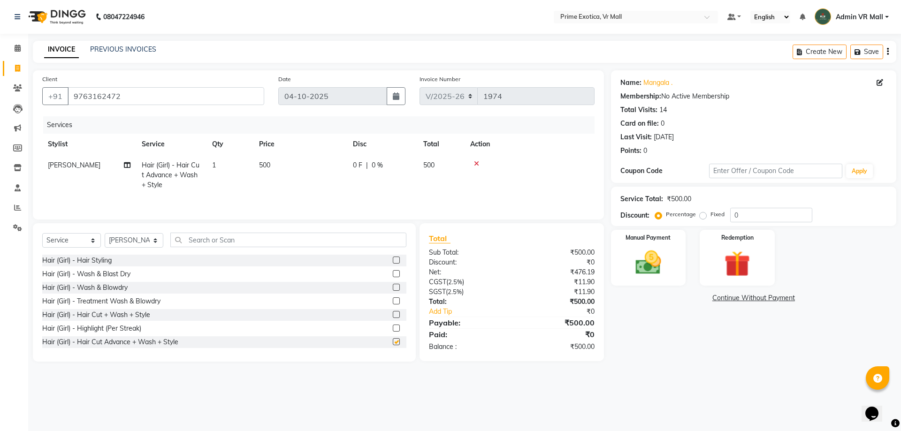
checkbox input "false"
click at [307, 164] on td "500" at bounding box center [300, 175] width 94 height 41
select select "62441"
click at [334, 175] on td "500" at bounding box center [344, 180] width 94 height 50
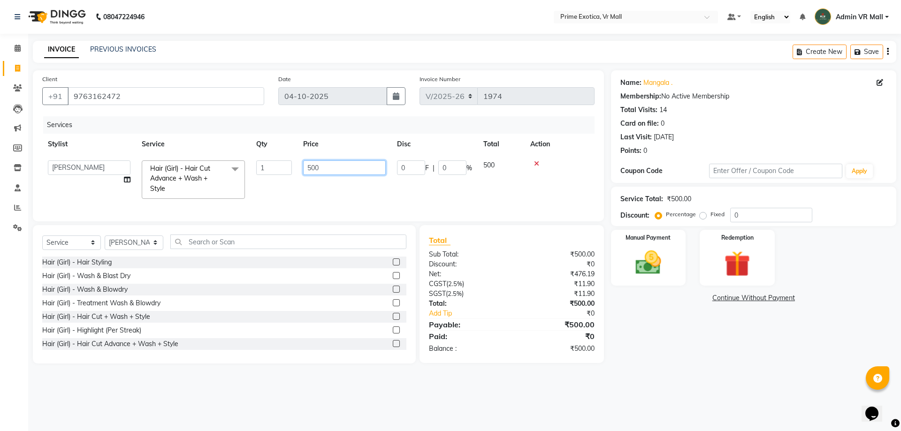
click at [333, 170] on input "500" at bounding box center [344, 167] width 83 height 15
type input "5"
type input "600"
click at [254, 308] on div "Hair (Girl) - Hair Styling Hair (Girl) - Wash & Blast Dry Hair (Girl) - Wash & …" at bounding box center [224, 304] width 364 height 94
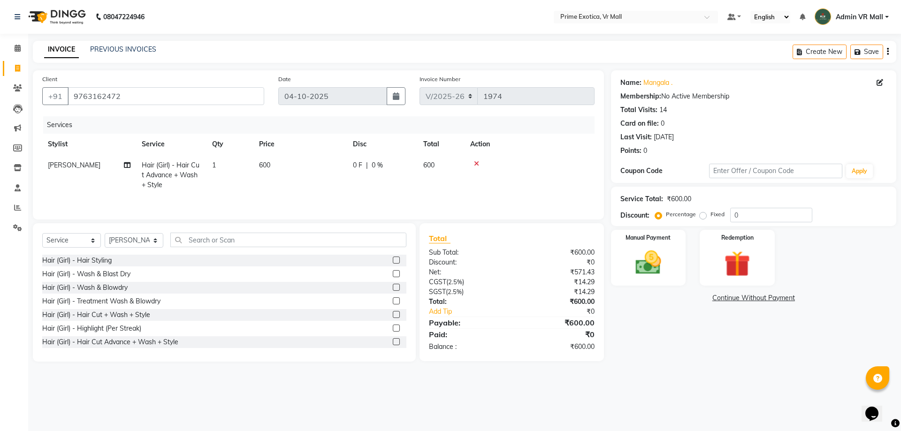
click at [254, 308] on div "Hair (Girl) - Hair Styling Hair (Girl) - Wash & Blast Dry Hair (Girl) - Wash & …" at bounding box center [224, 302] width 364 height 94
click at [646, 262] on img at bounding box center [648, 262] width 44 height 31
drag, startPoint x: 709, startPoint y: 299, endPoint x: 700, endPoint y: 291, distance: 12.4
click at [709, 299] on span "UPI" at bounding box center [709, 298] width 15 height 11
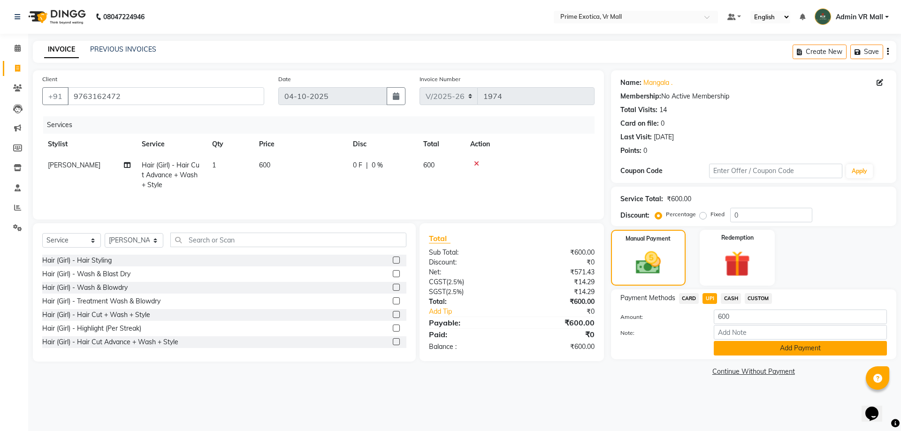
click at [778, 343] on button "Add Payment" at bounding box center [800, 348] width 173 height 15
click at [778, 343] on div "Payment Methods CARD UPI CASH CUSTOM Amount: 600 Note: Add Payment" at bounding box center [753, 325] width 285 height 70
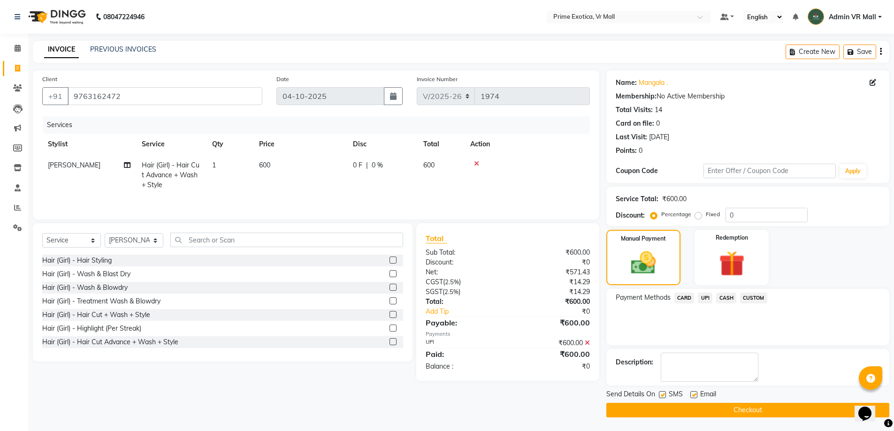
scroll to position [0, 0]
click at [755, 409] on button "Checkout" at bounding box center [747, 410] width 283 height 15
